Goal: Check status

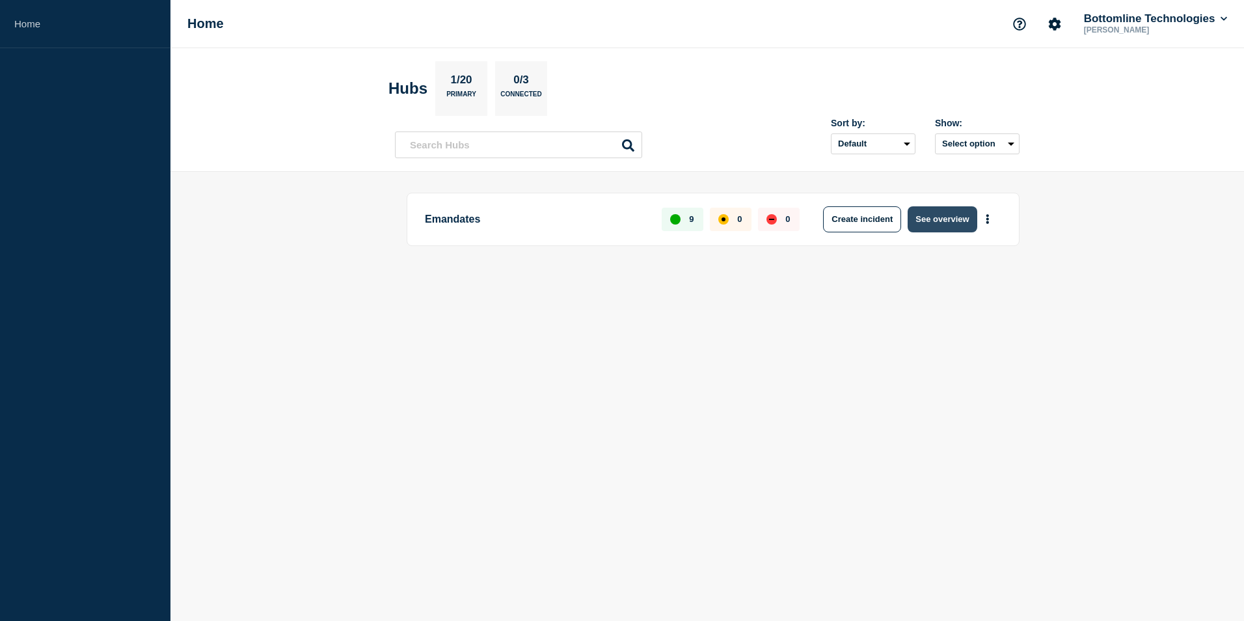
click at [937, 210] on button "See overview" at bounding box center [942, 219] width 69 height 26
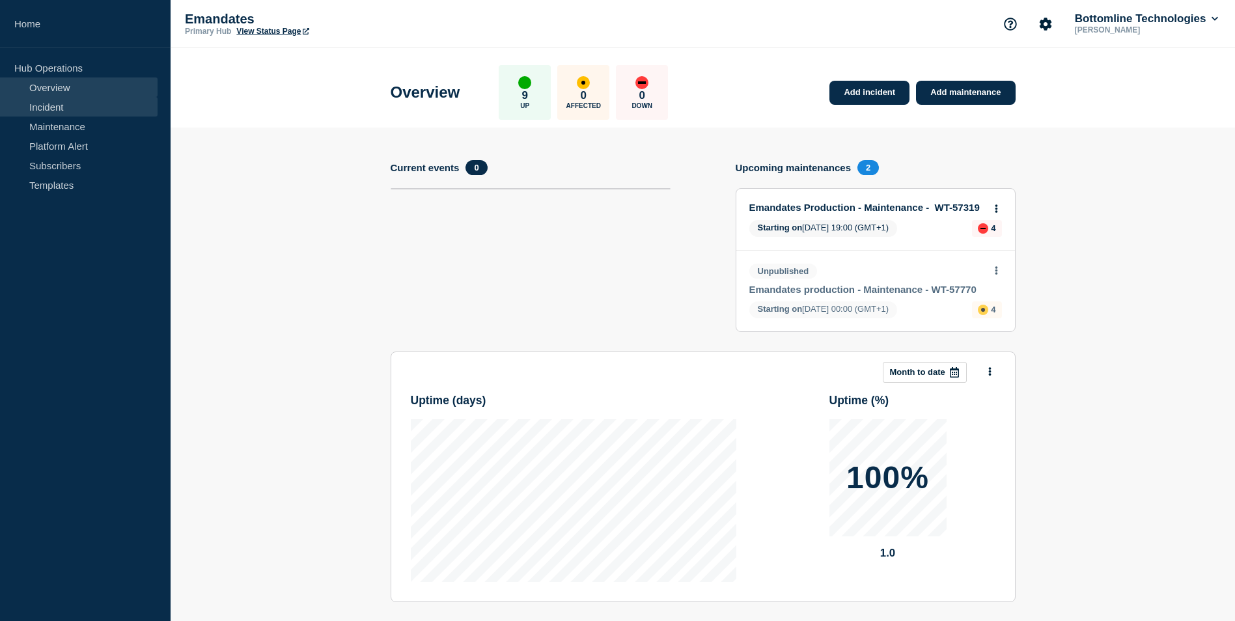
click at [50, 105] on link "Incident" at bounding box center [79, 107] width 158 height 20
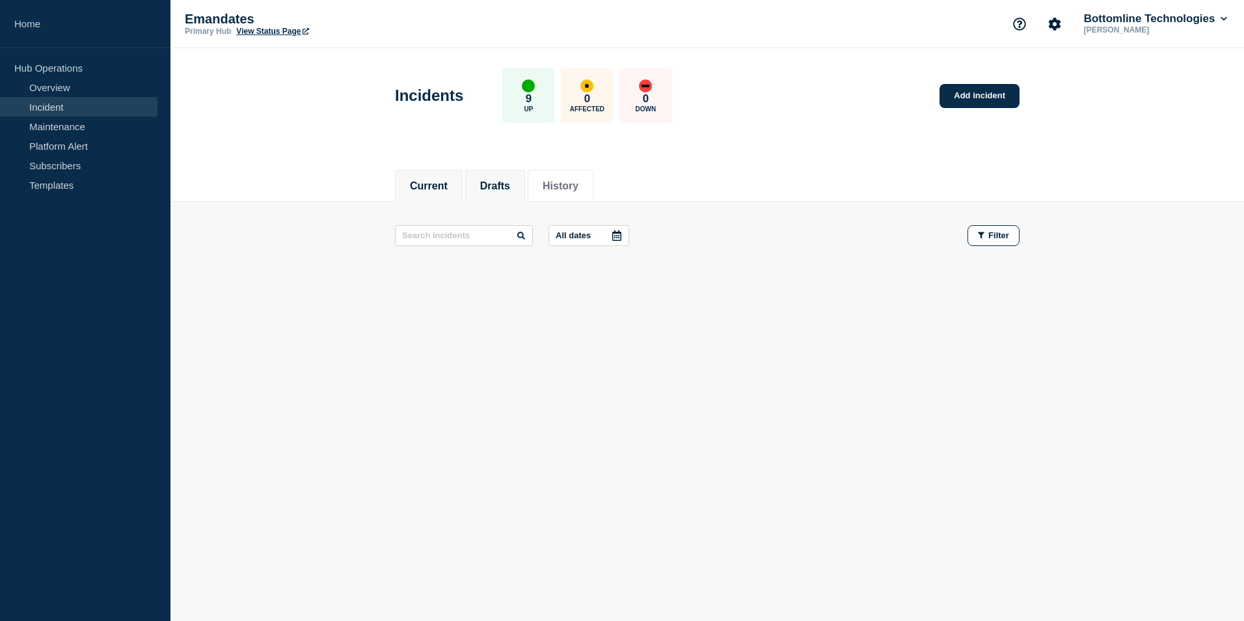
click at [499, 182] on button "Drafts" at bounding box center [495, 186] width 30 height 12
click at [504, 182] on button "Drafts" at bounding box center [495, 186] width 30 height 12
click at [433, 175] on li "Current" at bounding box center [429, 186] width 68 height 32
click at [72, 131] on link "Maintenance" at bounding box center [79, 127] width 158 height 20
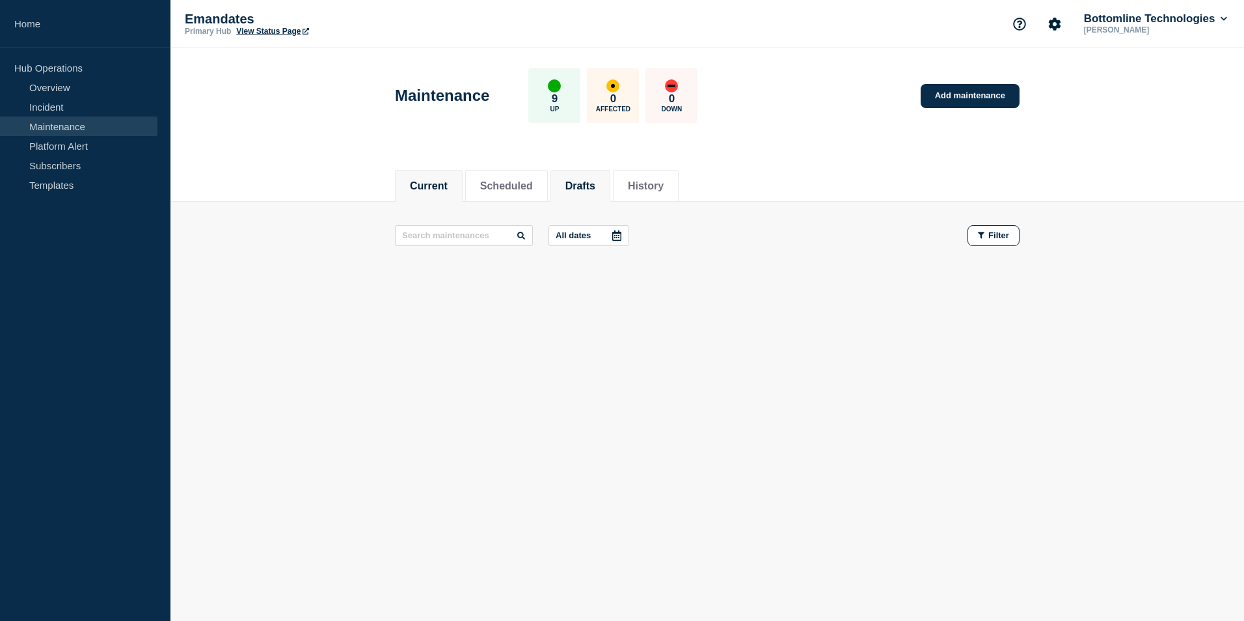
click at [583, 188] on button "Drafts" at bounding box center [581, 186] width 30 height 12
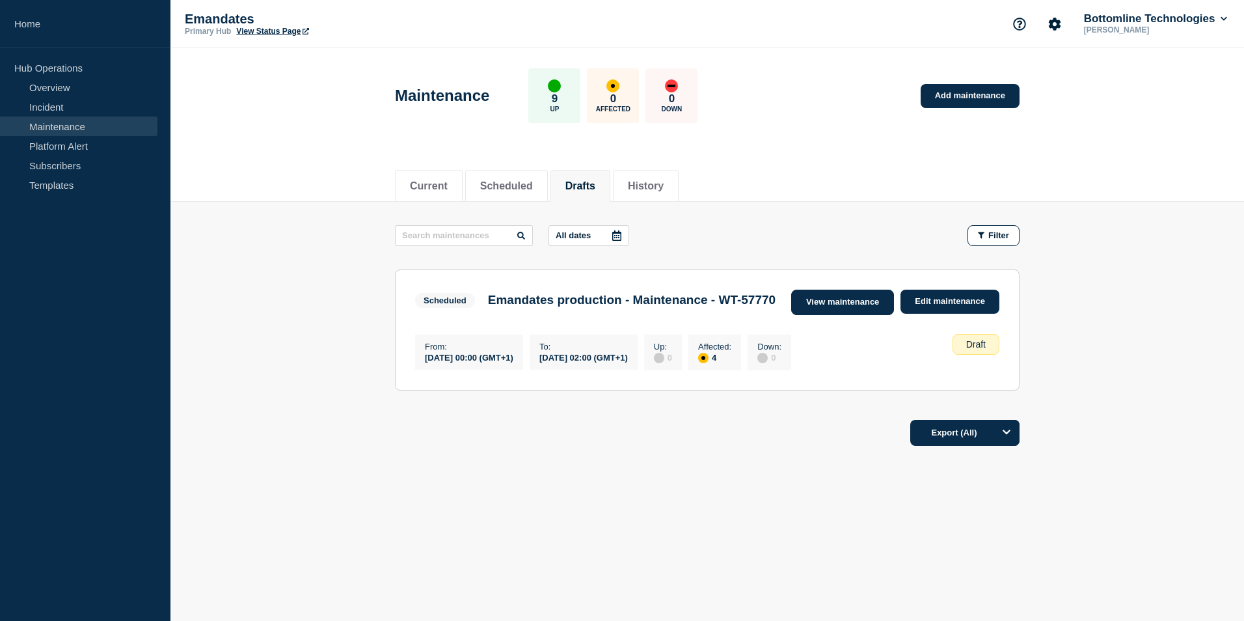
click at [866, 300] on link "View maintenance" at bounding box center [842, 302] width 103 height 25
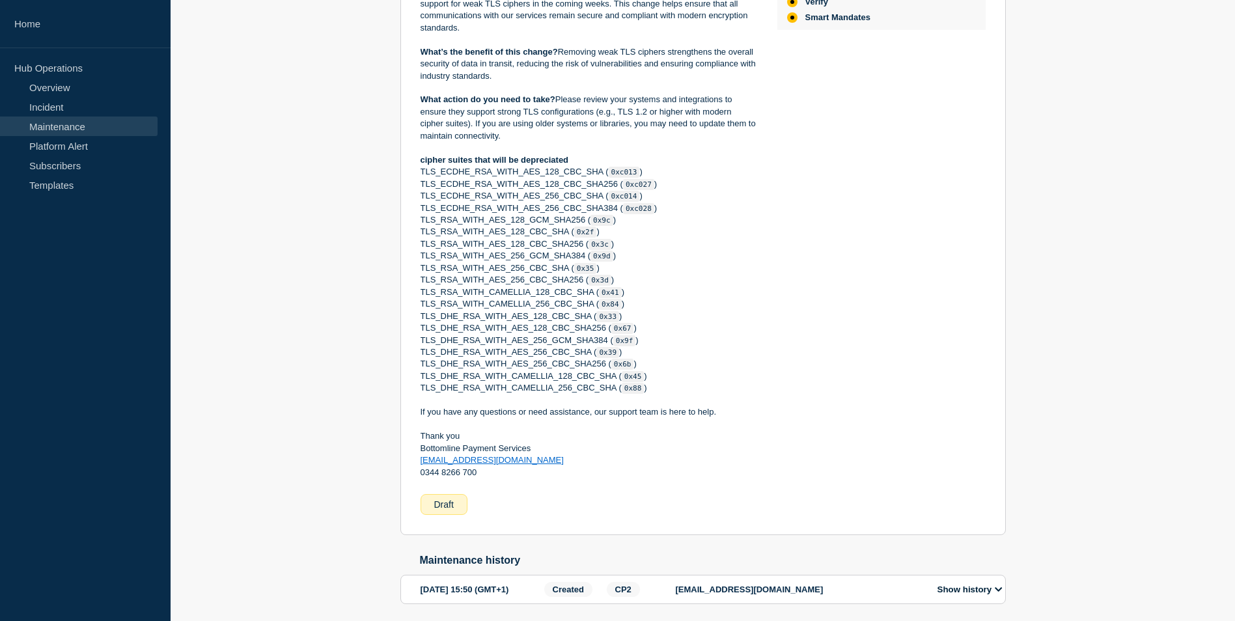
scroll to position [456, 0]
